Goal: Task Accomplishment & Management: Use online tool/utility

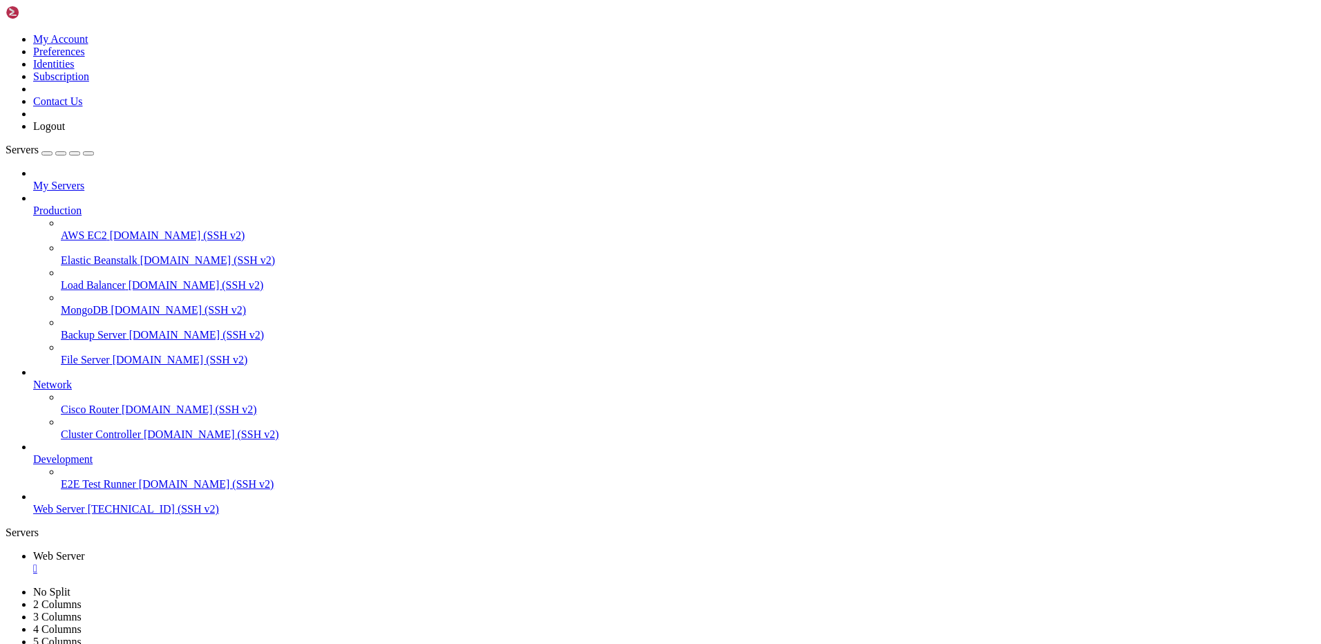
scroll to position [276, 0]
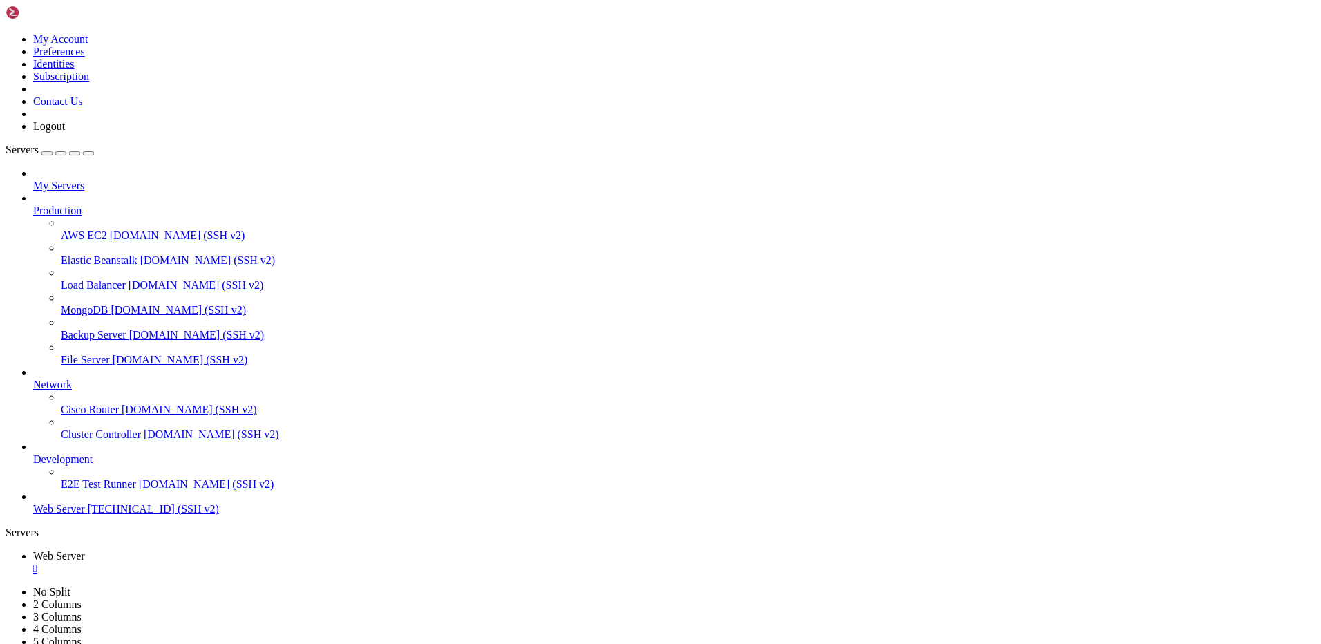
scroll to position [539, 0]
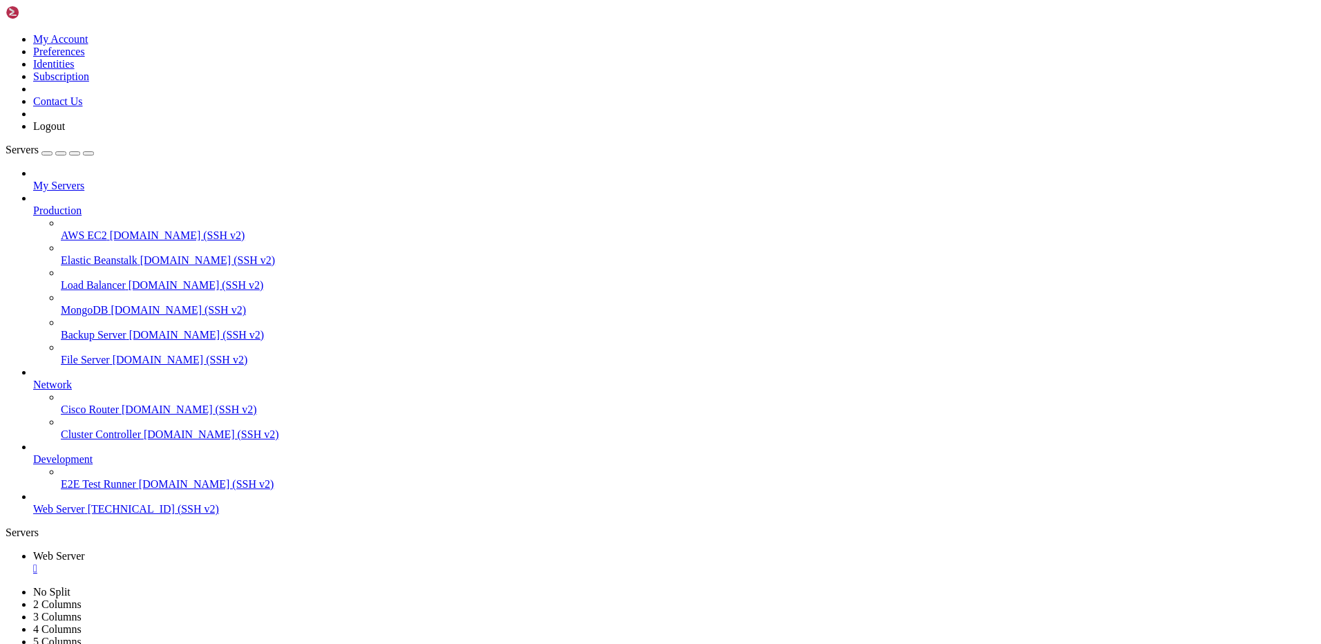
scroll to position [566, 0]
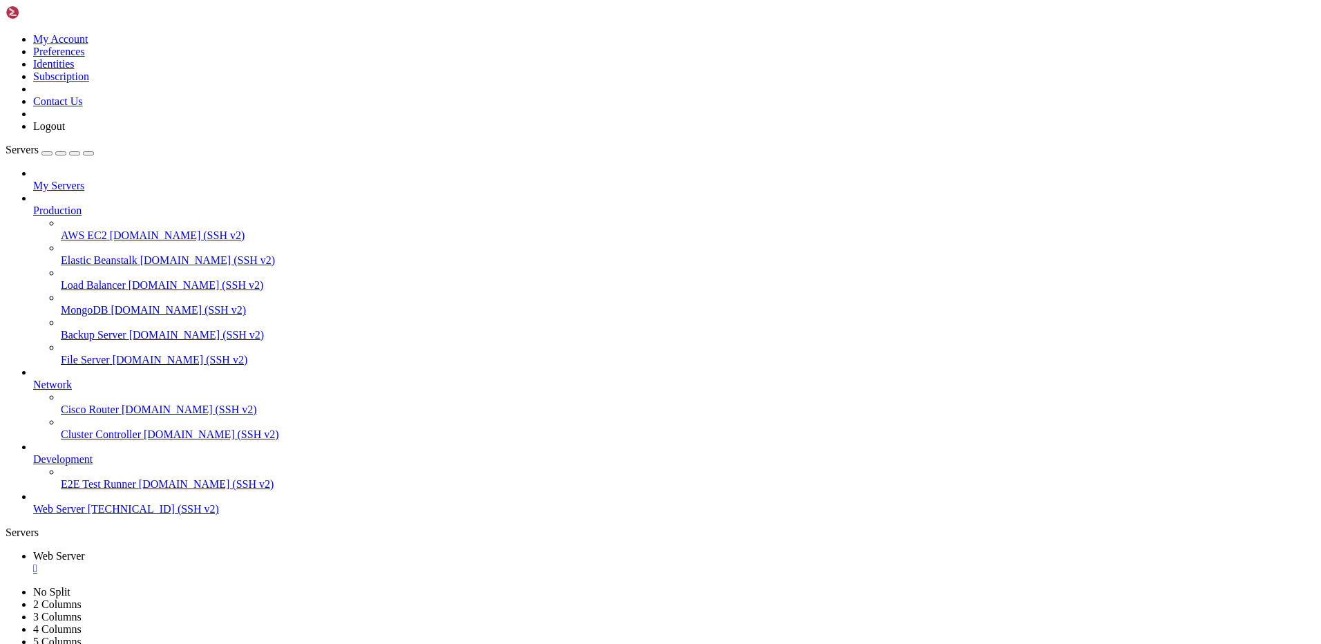
scroll to position [663, 0]
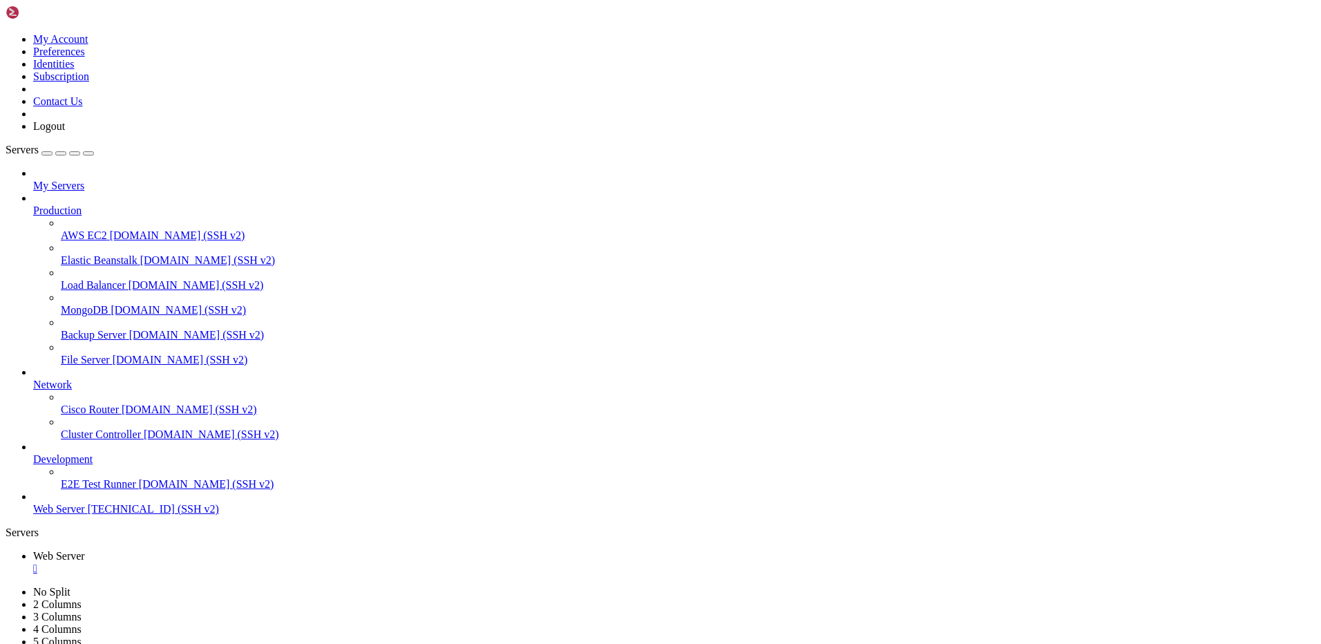
click at [264, 562] on div "" at bounding box center [674, 568] width 1282 height 12
click at [6, 33] on icon at bounding box center [6, 33] width 0 height 0
click at [65, 132] on link "Logout" at bounding box center [49, 126] width 32 height 12
